Goal: Information Seeking & Learning: Check status

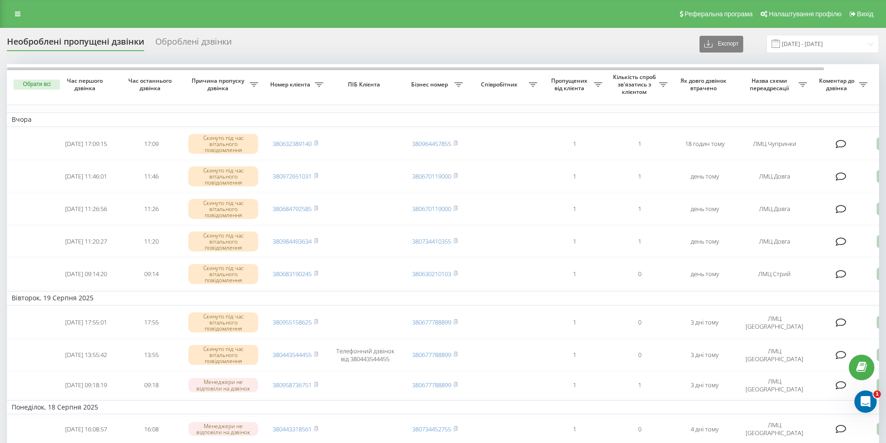
drag, startPoint x: 13, startPoint y: 16, endPoint x: 17, endPoint y: 17, distance: 4.7
click at [13, 16] on link at bounding box center [17, 13] width 17 height 13
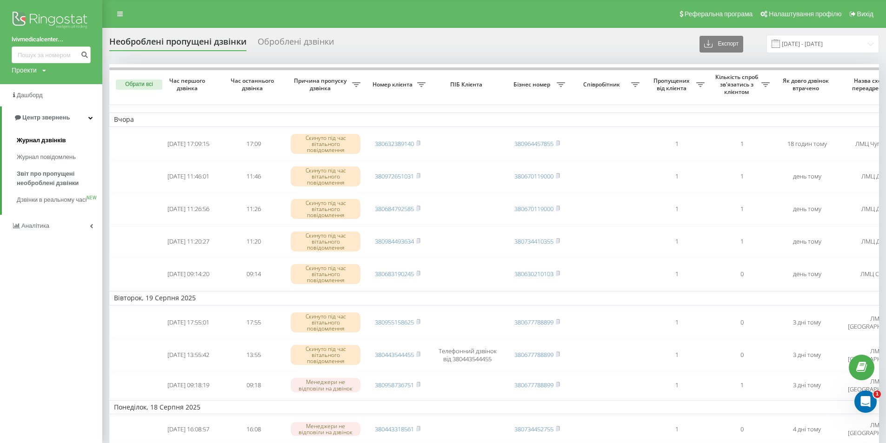
click at [40, 134] on link "Журнал дзвінків" at bounding box center [60, 140] width 86 height 17
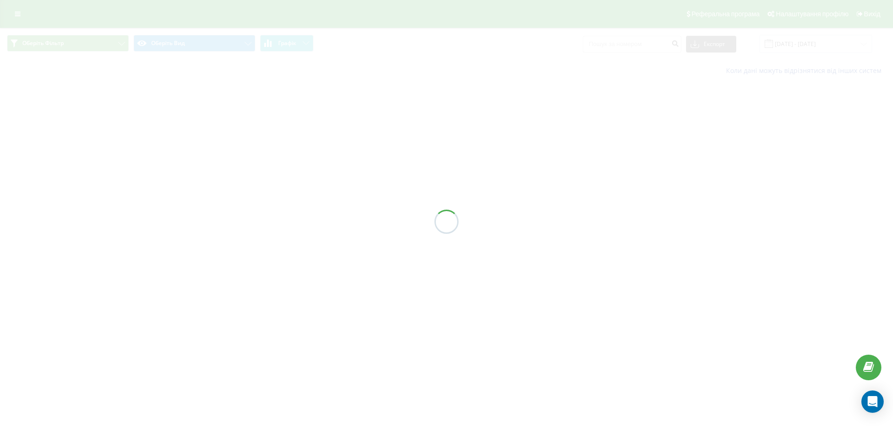
click at [650, 40] on div at bounding box center [446, 221] width 893 height 443
click at [649, 41] on div at bounding box center [446, 221] width 893 height 443
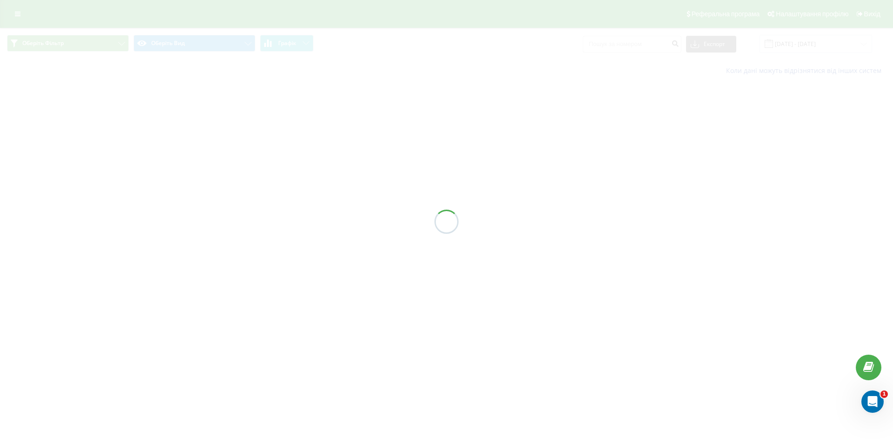
click at [649, 41] on div at bounding box center [446, 221] width 893 height 443
click at [652, 44] on div at bounding box center [446, 221] width 893 height 443
click at [652, 45] on div at bounding box center [446, 221] width 893 height 443
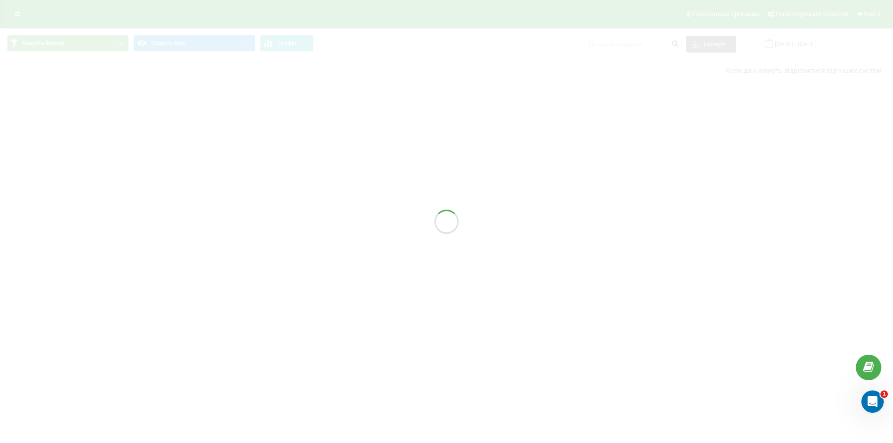
click at [652, 46] on div at bounding box center [446, 221] width 893 height 443
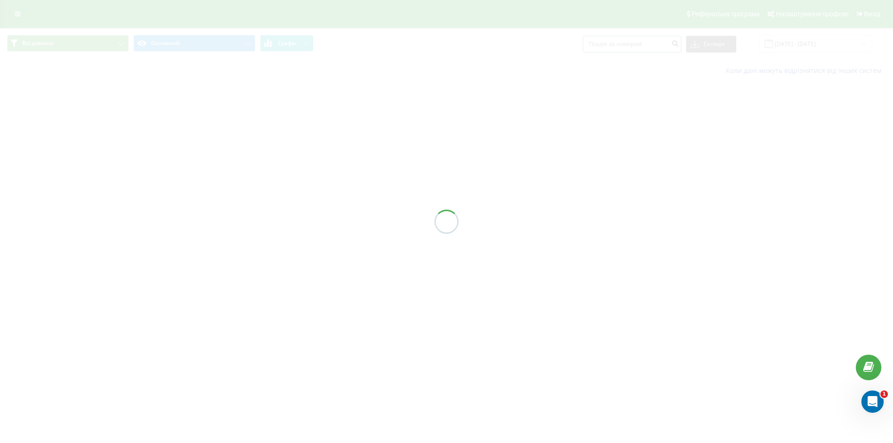
click at [652, 46] on input at bounding box center [632, 44] width 99 height 17
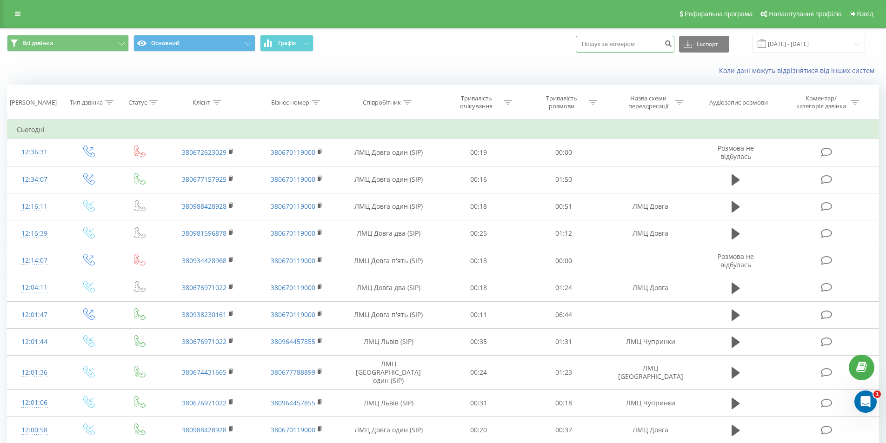
click at [652, 46] on input at bounding box center [625, 44] width 99 height 17
paste input "380(67)262-30-29"
type input "380(67)262-30-29"
click at [673, 47] on button "submit" at bounding box center [668, 44] width 13 height 17
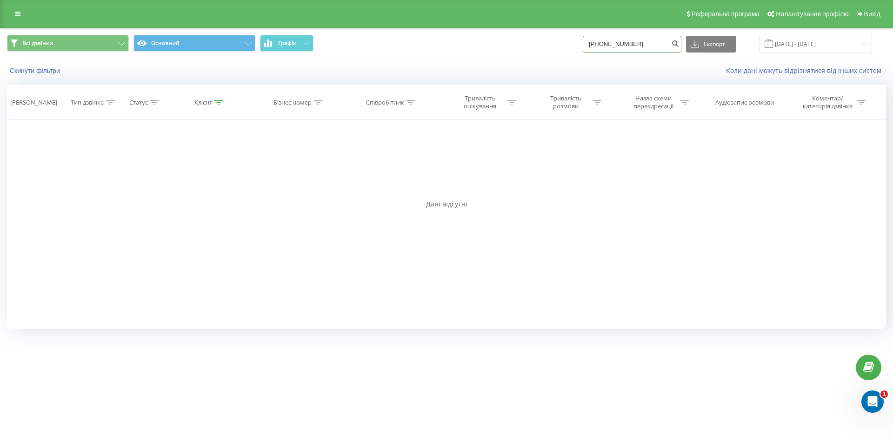
click at [621, 46] on input "380(67)262-30-29" at bounding box center [632, 44] width 99 height 17
click at [629, 46] on input "38067262-30-29" at bounding box center [632, 44] width 99 height 17
click at [627, 46] on input "38067262-30-29" at bounding box center [632, 44] width 99 height 17
drag, startPoint x: 634, startPoint y: 45, endPoint x: 638, endPoint y: 50, distance: 6.6
click at [633, 45] on input "3806726230-29" at bounding box center [632, 44] width 99 height 17
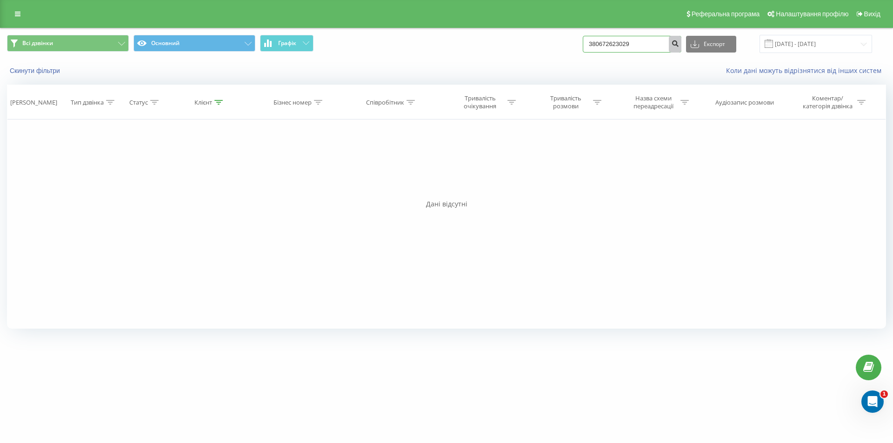
drag, startPoint x: 678, startPoint y: 46, endPoint x: 684, endPoint y: 46, distance: 6.5
click at [679, 46] on form "380672623029" at bounding box center [632, 44] width 99 height 17
type input "380672623029"
click at [679, 45] on icon "submit" at bounding box center [675, 43] width 8 height 6
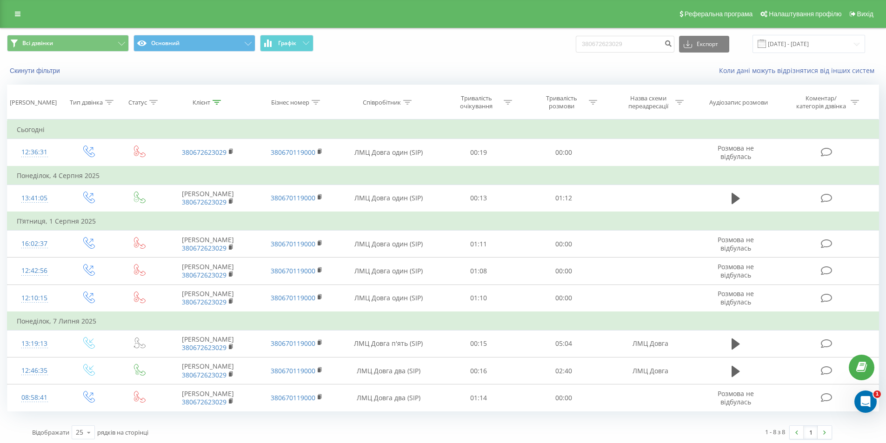
click at [7, 15] on div "Реферальна програма Налаштування профілю Вихід" at bounding box center [443, 14] width 886 height 28
click at [9, 16] on div "Реферальна програма Налаштування профілю Вихід" at bounding box center [443, 14] width 886 height 28
click at [13, 10] on link at bounding box center [17, 13] width 17 height 13
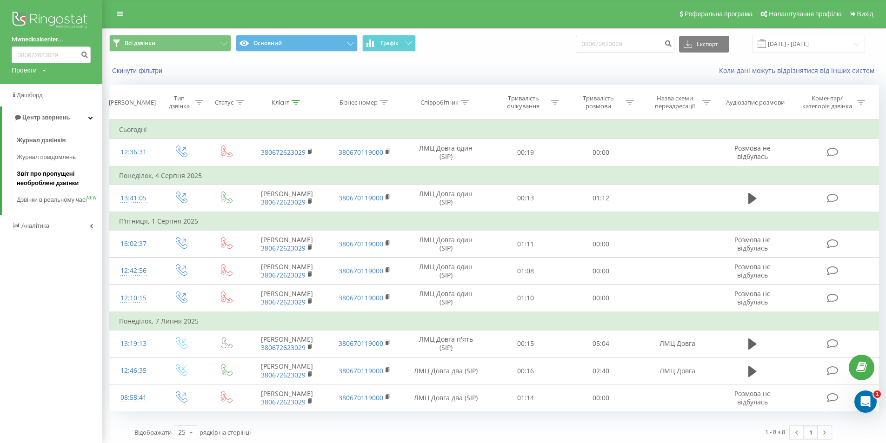
click at [40, 174] on span "Звіт про пропущені необроблені дзвінки" at bounding box center [57, 178] width 81 height 19
